Goal: Information Seeking & Learning: Learn about a topic

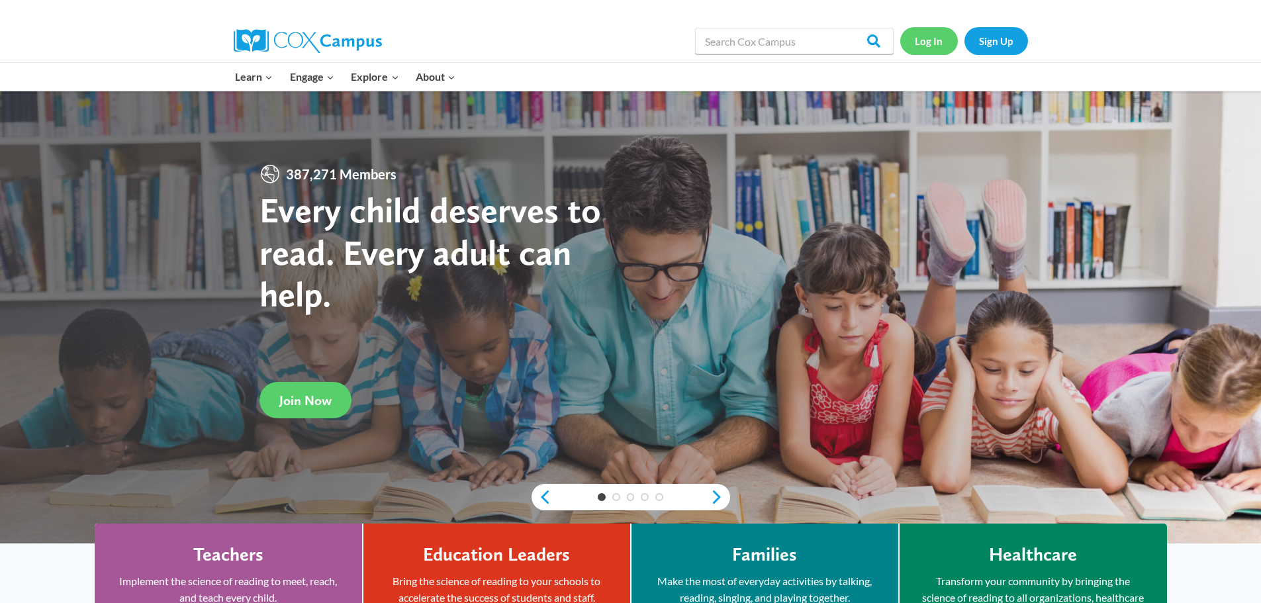
click at [927, 44] on link "Log In" at bounding box center [929, 40] width 58 height 27
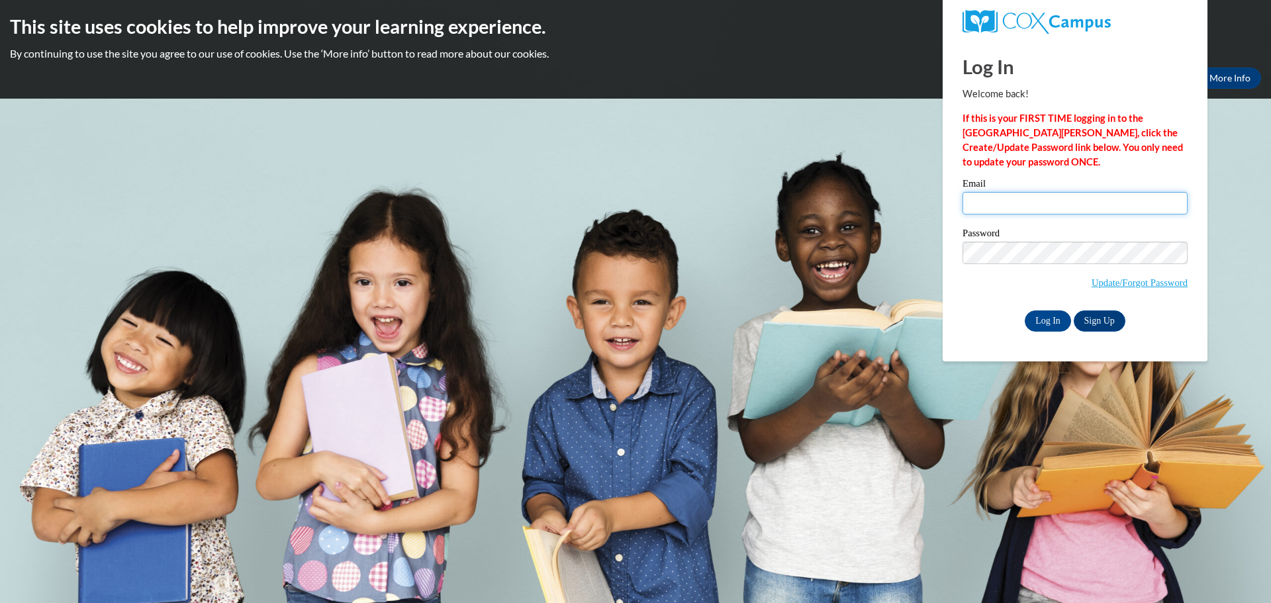
click at [1024, 205] on input "Email" at bounding box center [1075, 203] width 225 height 23
type input "tylerwhite@atkinson.k12.ga.us"
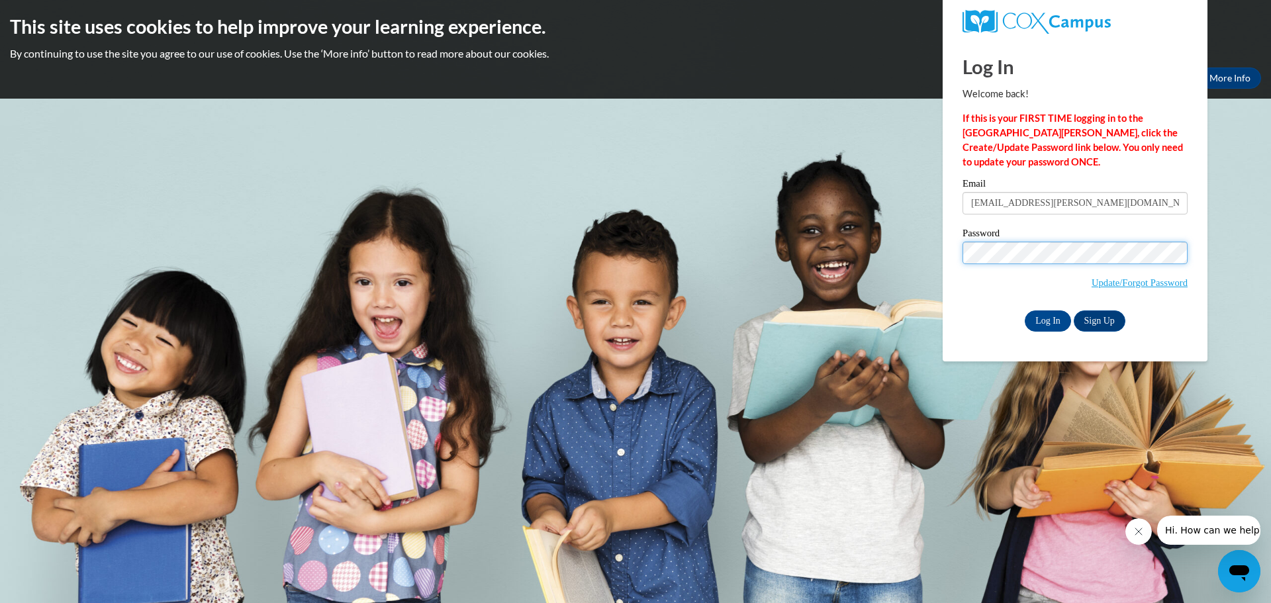
click at [1025, 311] on input "Log In" at bounding box center [1048, 321] width 46 height 21
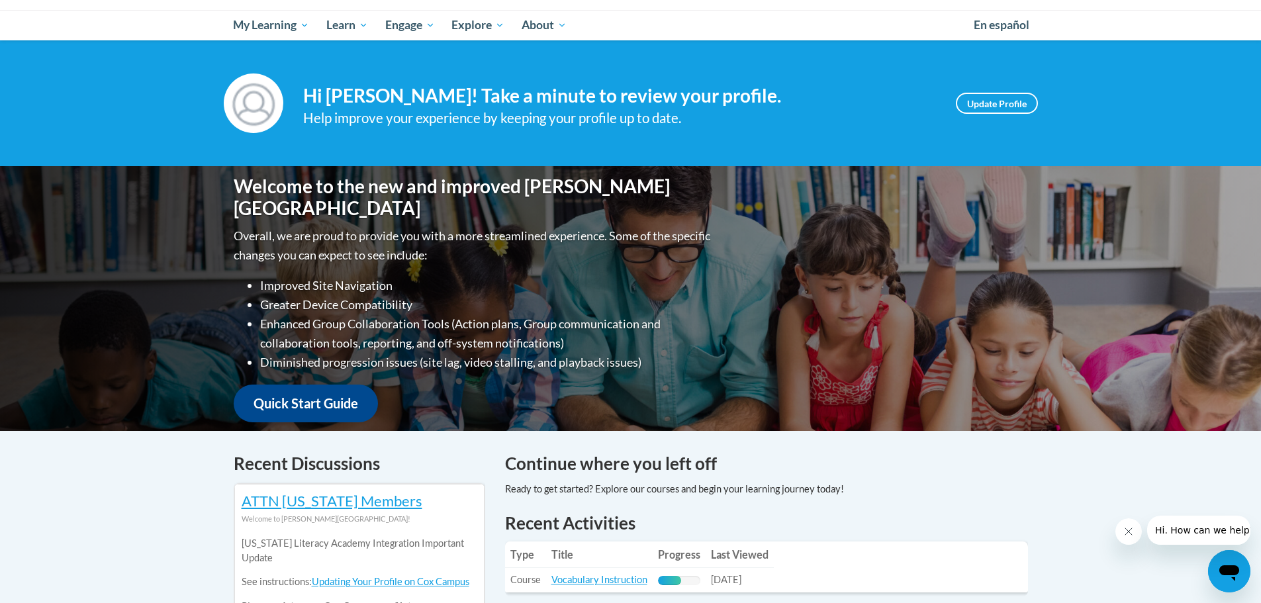
scroll to position [265, 0]
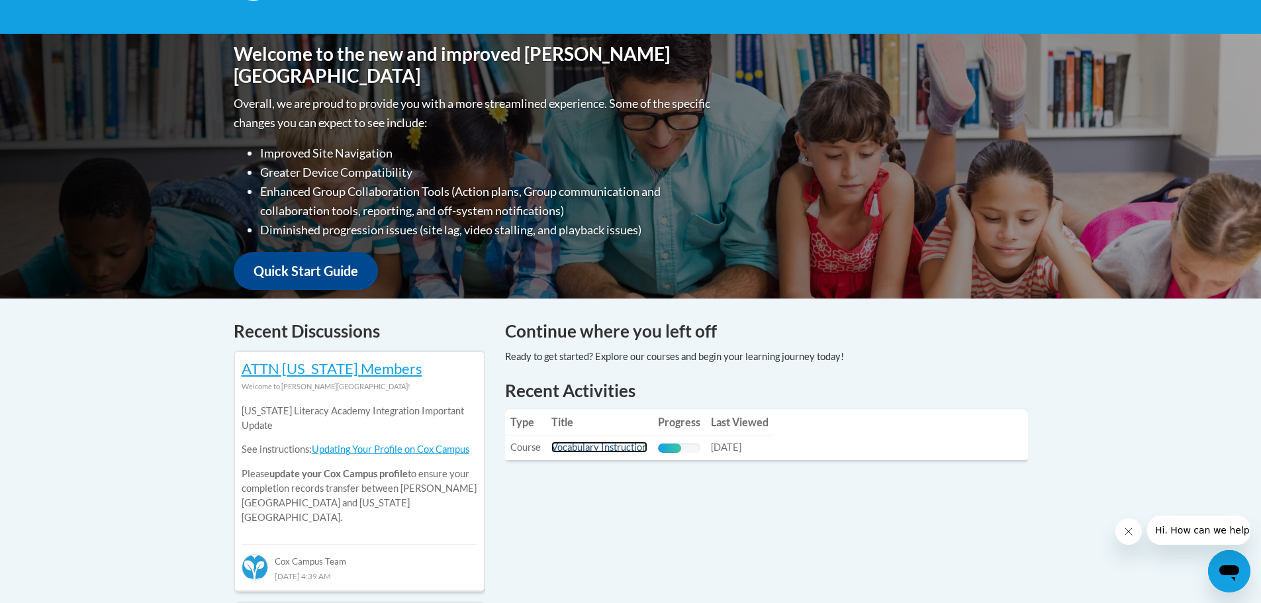
click at [607, 451] on link "Vocabulary Instruction" at bounding box center [600, 447] width 96 height 11
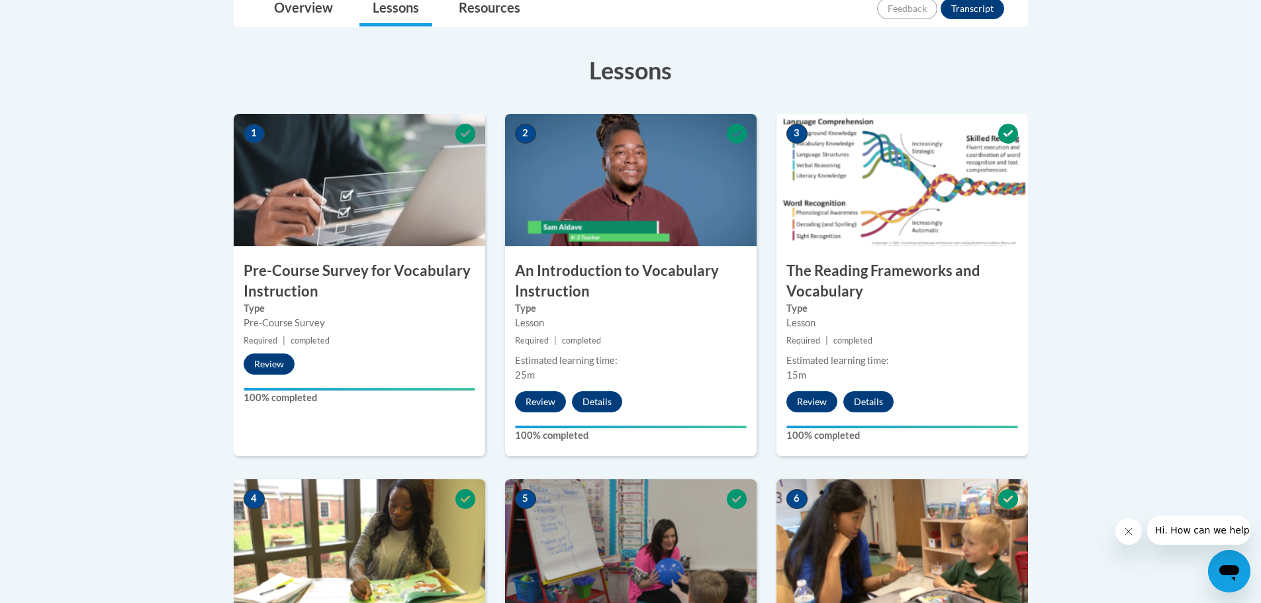
scroll to position [397, 0]
